Goal: Use online tool/utility: Utilize a website feature to perform a specific function

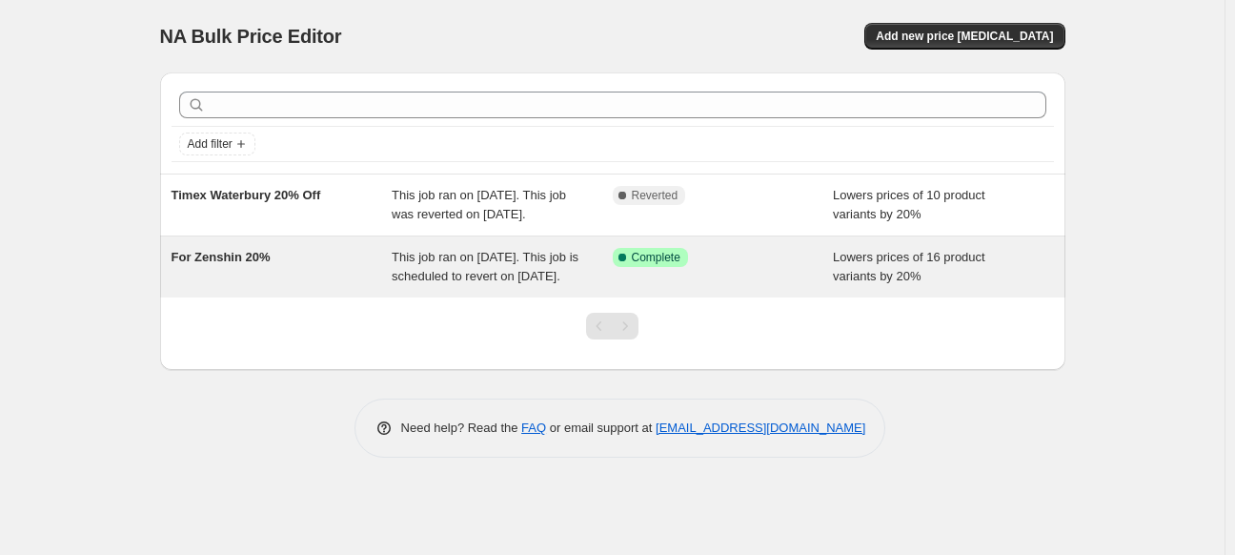
click at [253, 264] on span "For Zenshin 20%" at bounding box center [221, 257] width 99 height 14
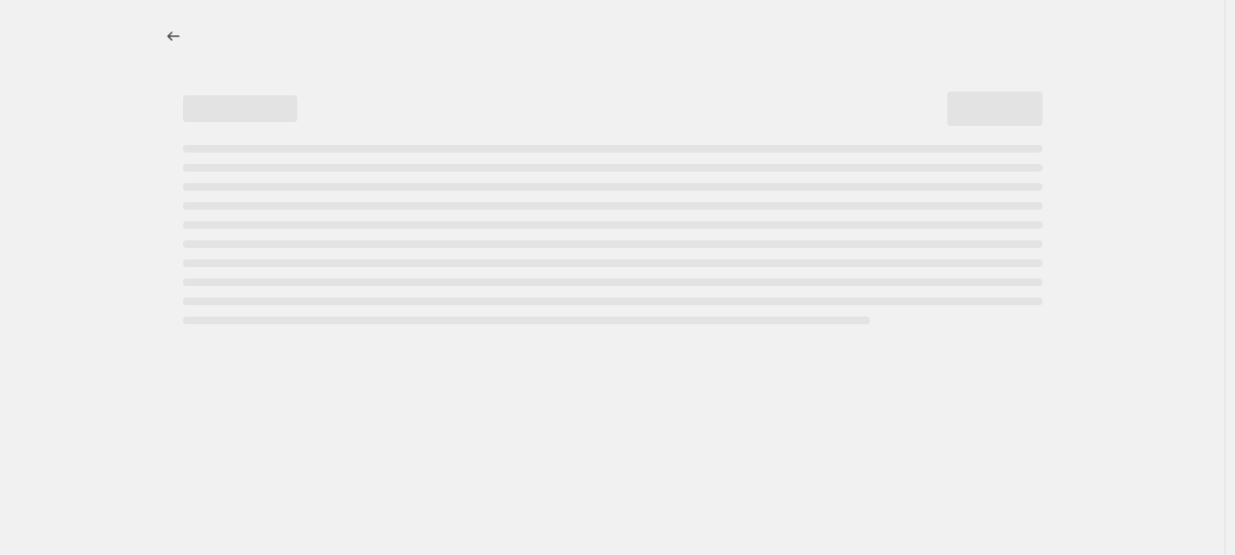
select select "percentage"
select select "collection"
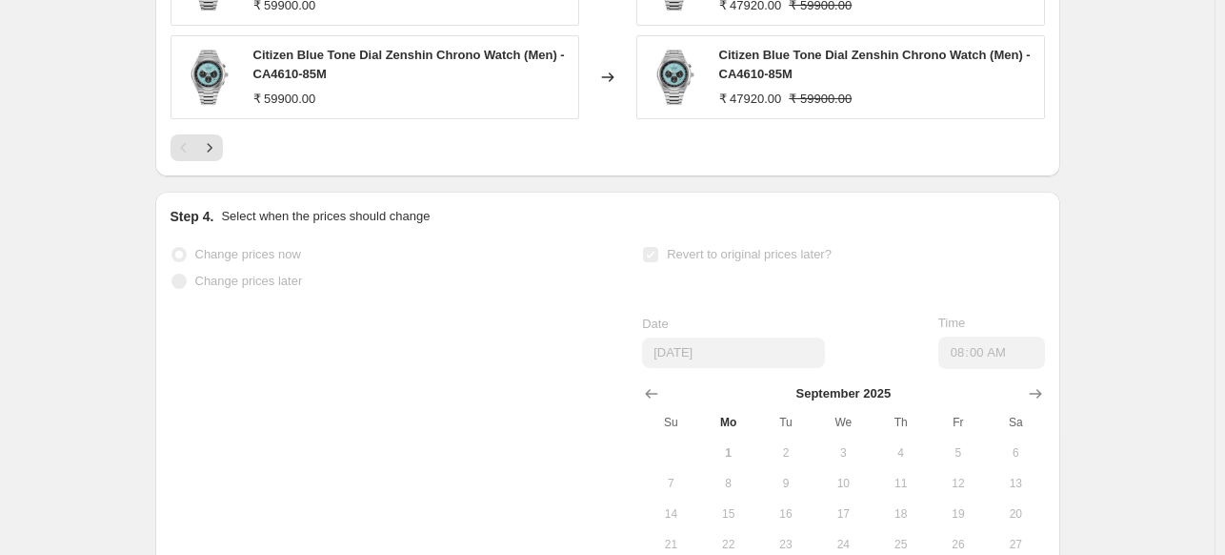
scroll to position [2184, 0]
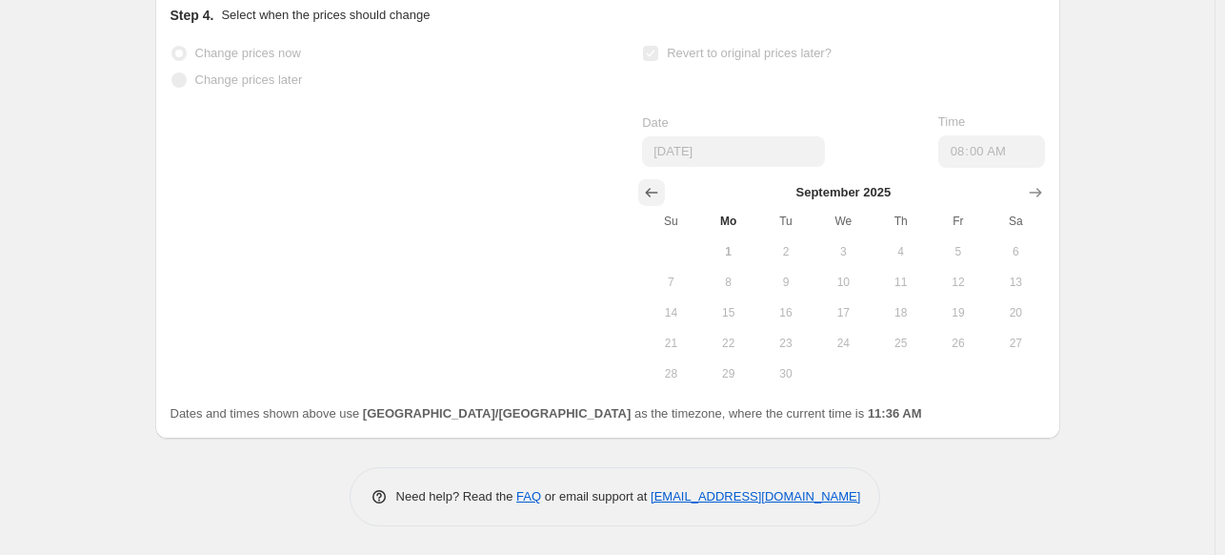
click at [659, 198] on icon "Show previous month, August 2025" at bounding box center [651, 192] width 19 height 19
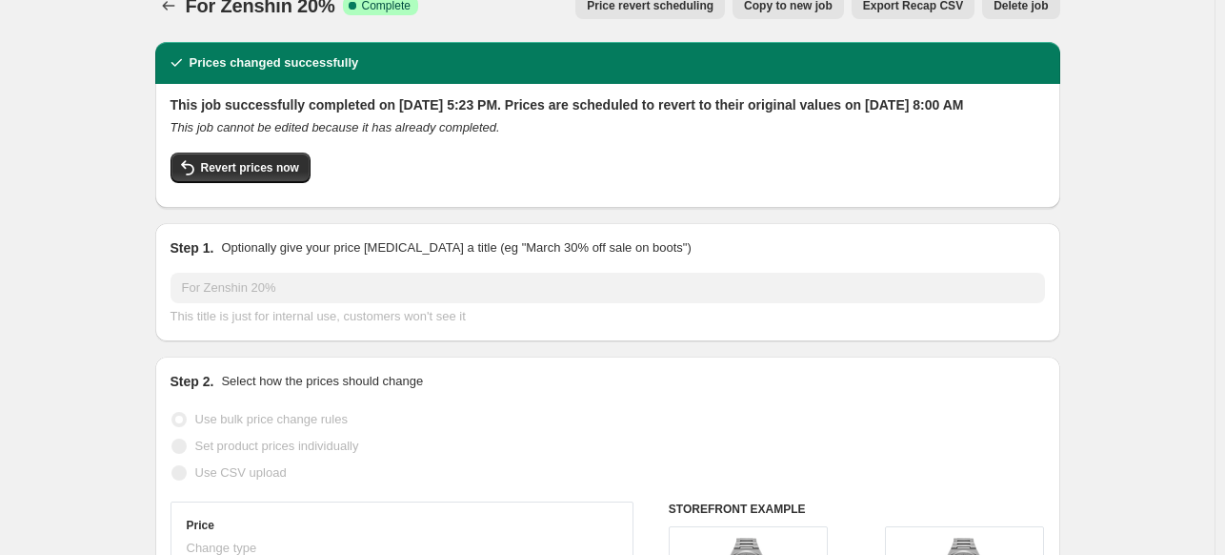
scroll to position [0, 0]
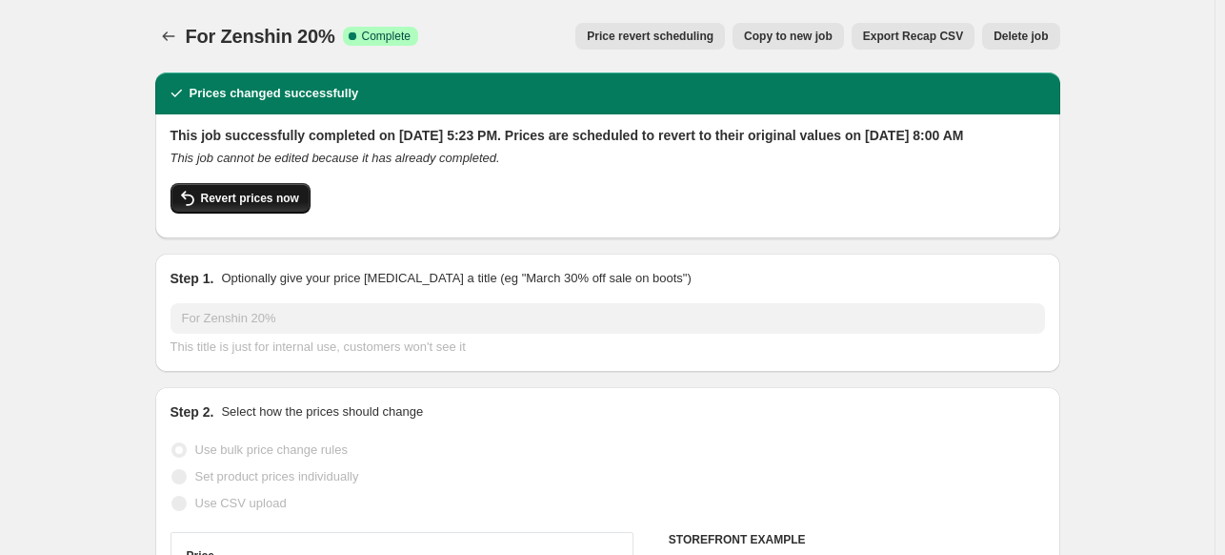
click at [239, 206] on span "Revert prices now" at bounding box center [250, 198] width 98 height 15
checkbox input "false"
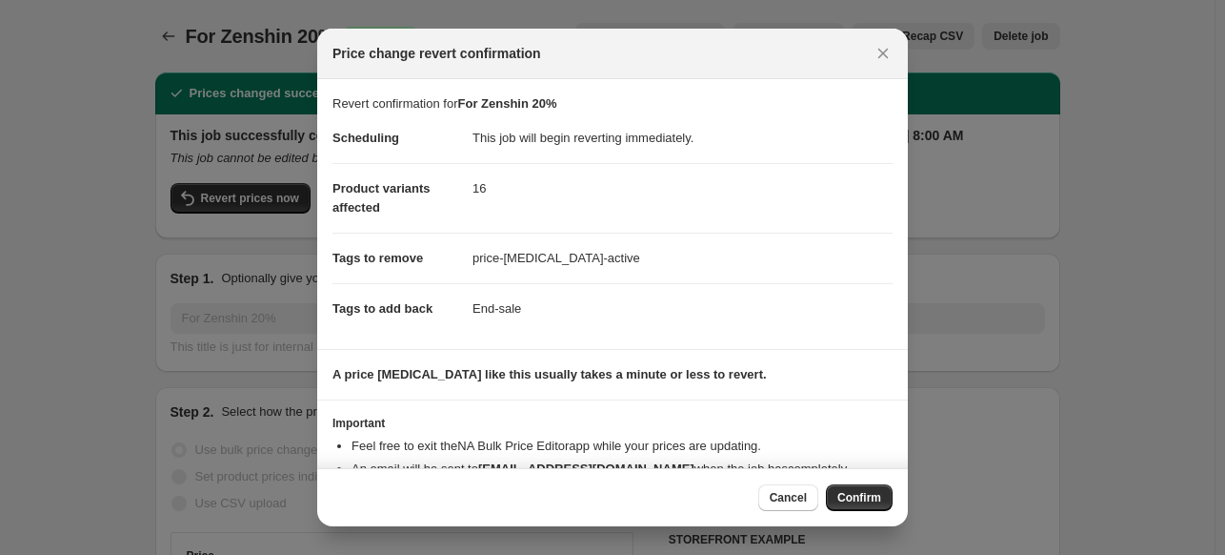
scroll to position [92, 0]
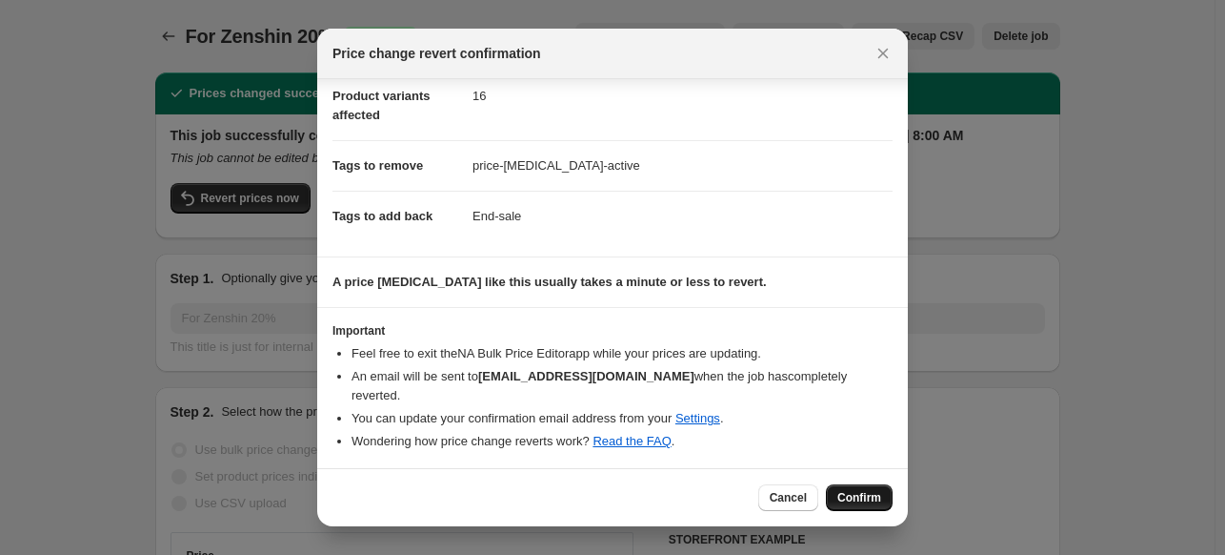
click at [849, 504] on span "Confirm" at bounding box center [860, 497] width 44 height 15
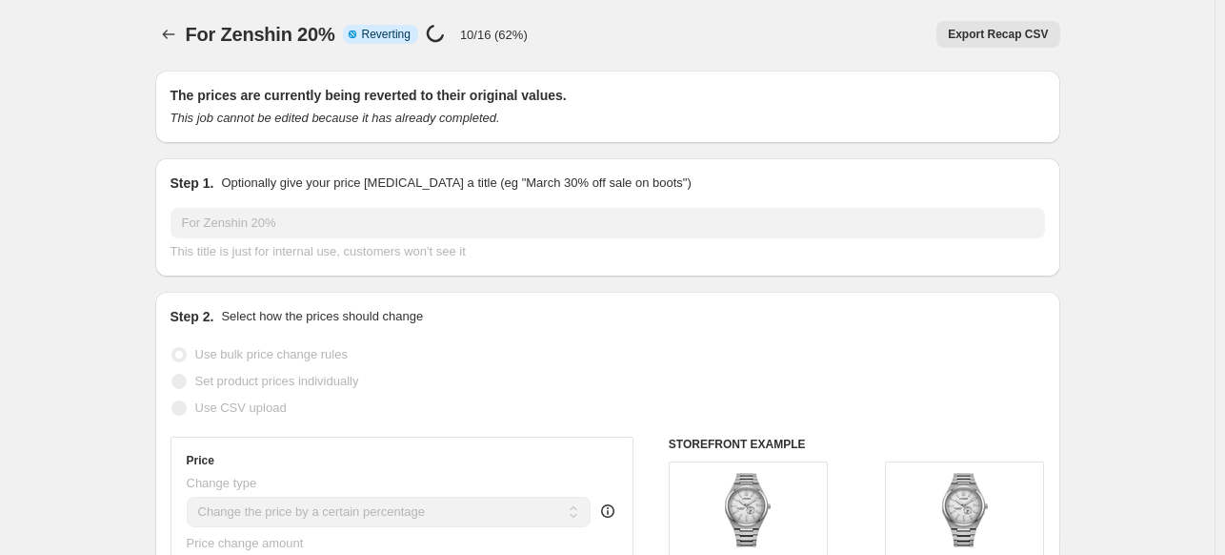
scroll to position [15, 0]
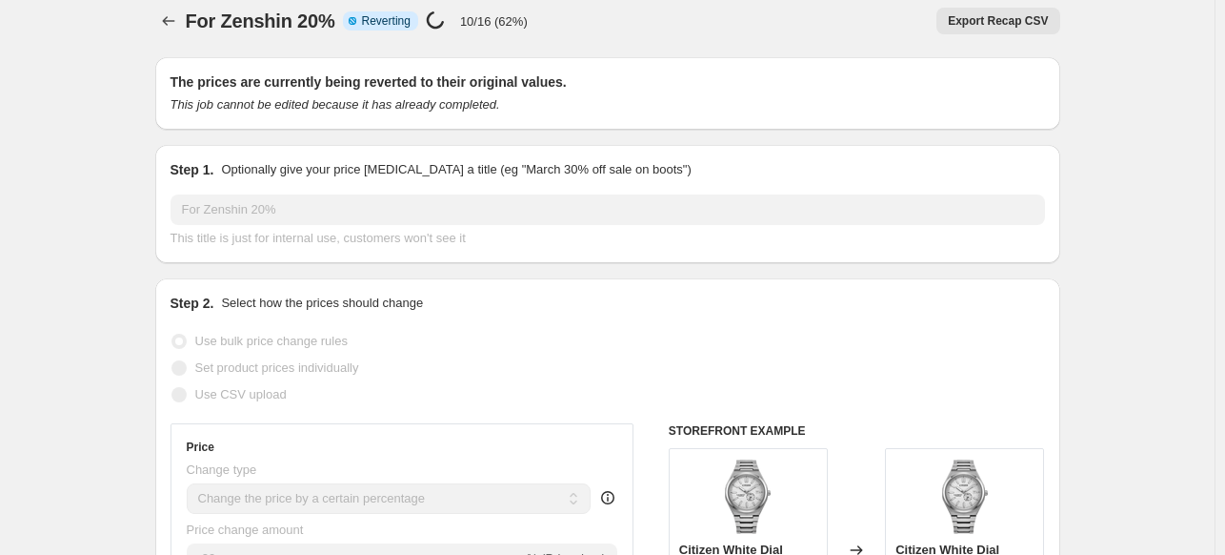
select select "percentage"
select select "collection"
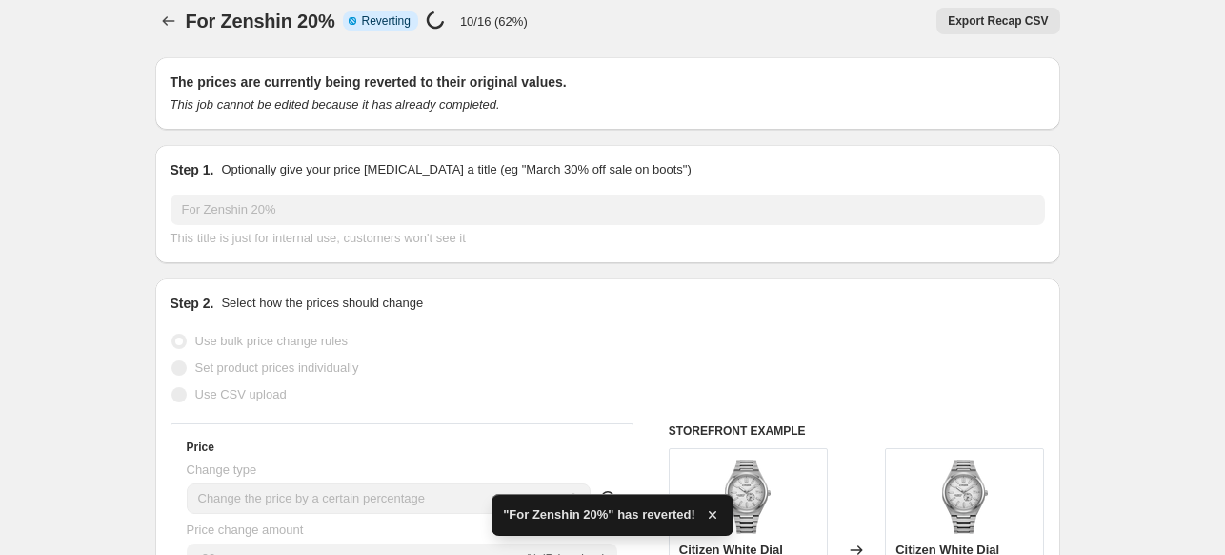
checkbox input "true"
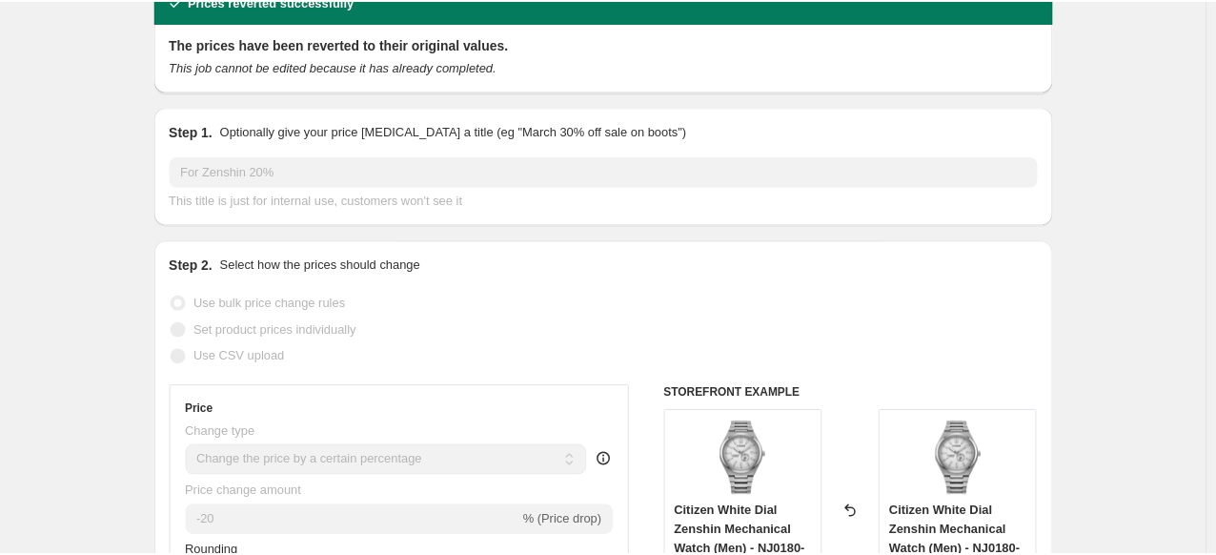
scroll to position [93, 0]
